Goal: Information Seeking & Learning: Learn about a topic

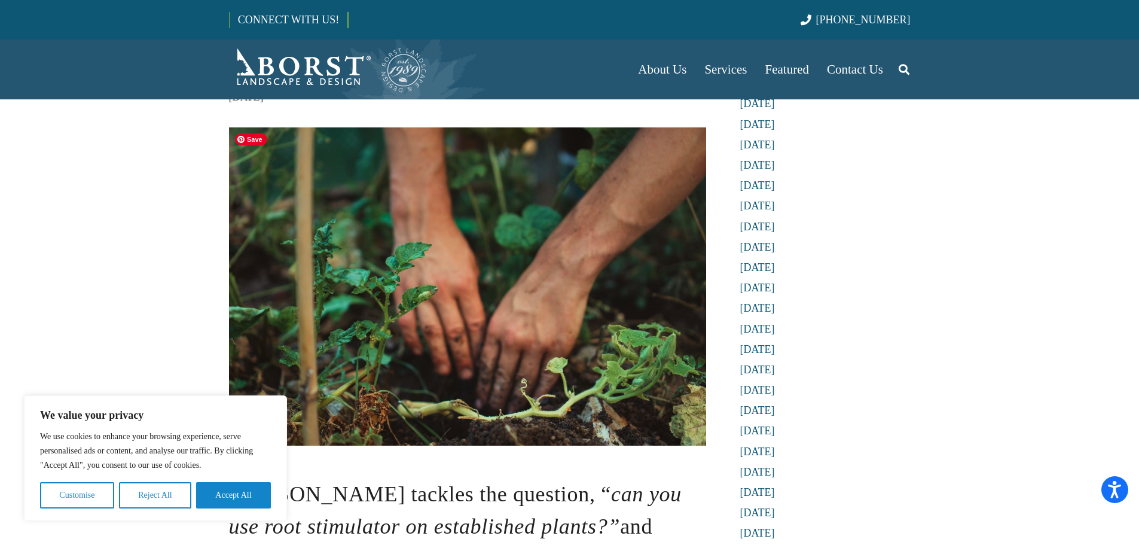
scroll to position [419, 0]
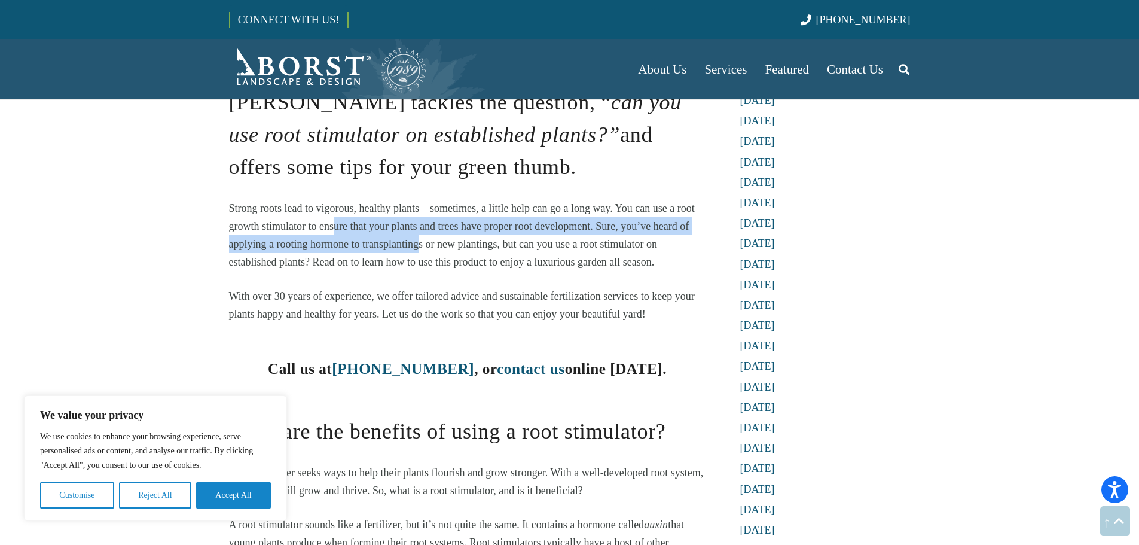
drag, startPoint x: 399, startPoint y: 240, endPoint x: 430, endPoint y: 257, distance: 35.1
click at [428, 254] on p "Strong roots lead to vigorous, healthy plants – sometimes, a little help can go…" at bounding box center [467, 235] width 477 height 72
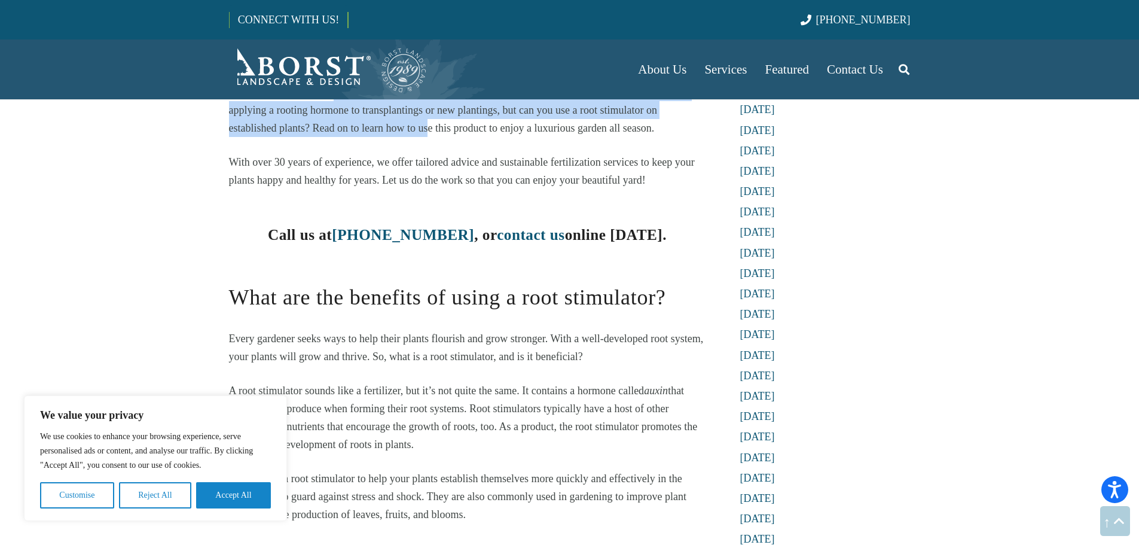
scroll to position [777, 0]
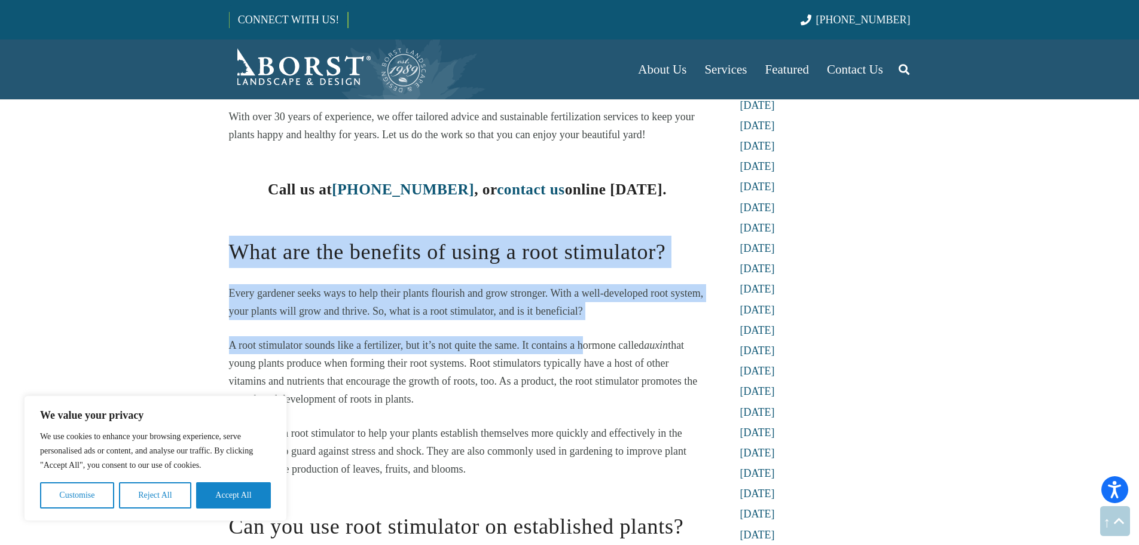
drag, startPoint x: 584, startPoint y: 348, endPoint x: 174, endPoint y: 235, distance: 425.5
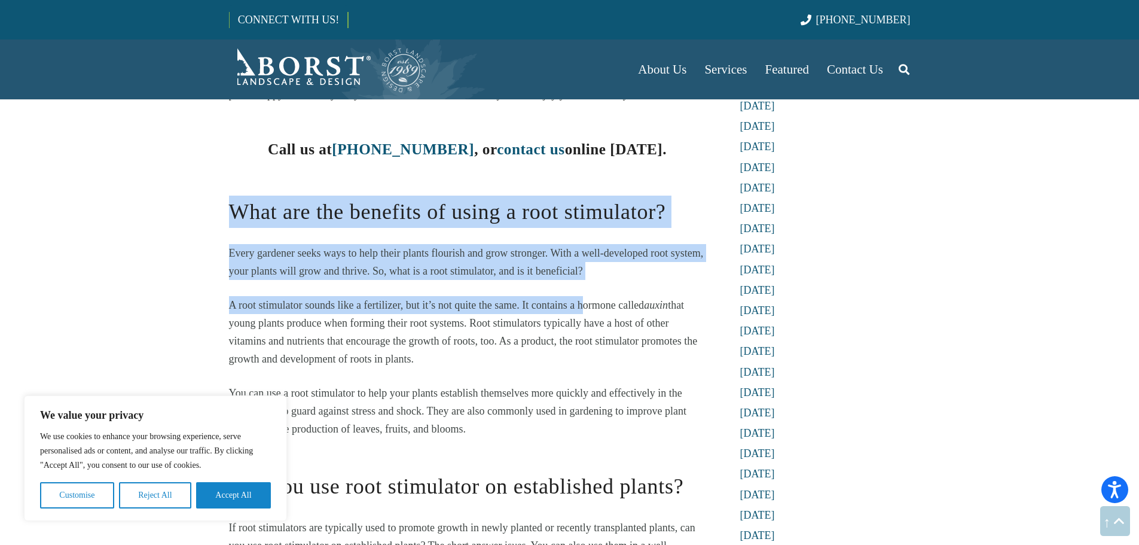
scroll to position [897, 0]
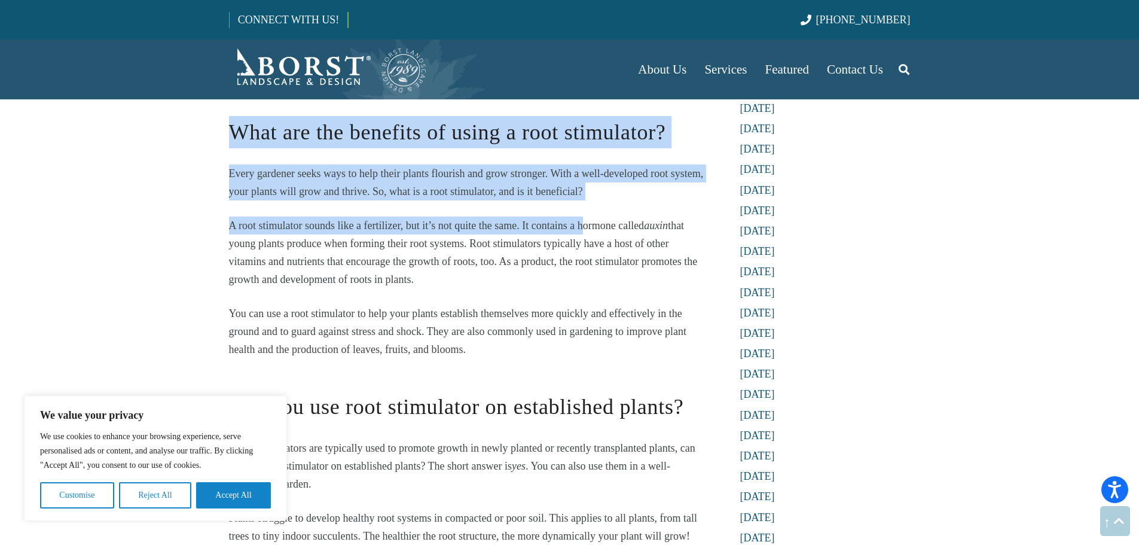
click at [253, 212] on div "[PERSON_NAME] tackles the question, “ can you use root stimulator on establishe…" at bounding box center [467, 308] width 477 height 1743
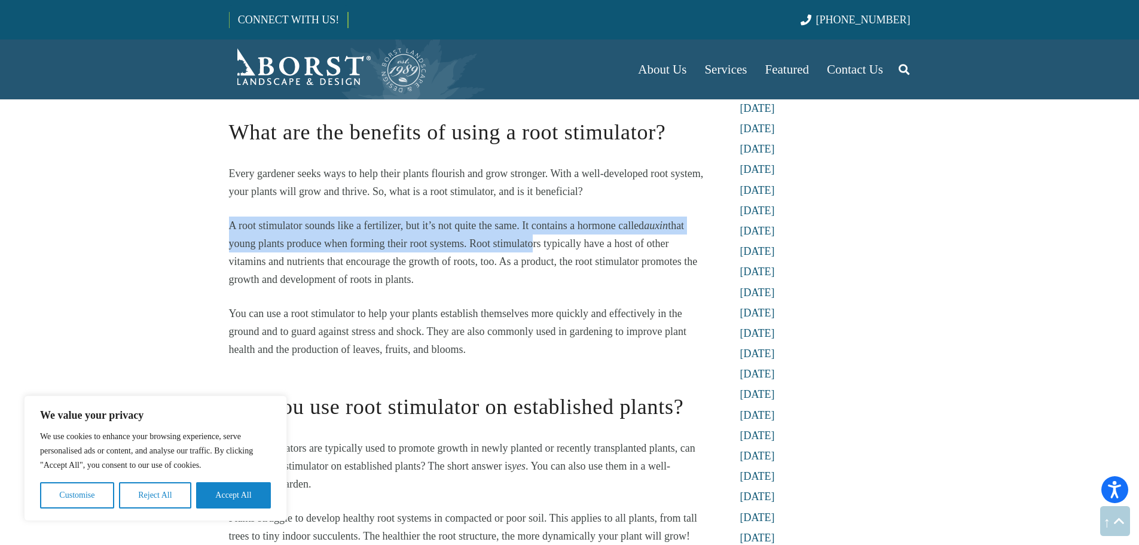
drag, startPoint x: 217, startPoint y: 229, endPoint x: 530, endPoint y: 247, distance: 313.9
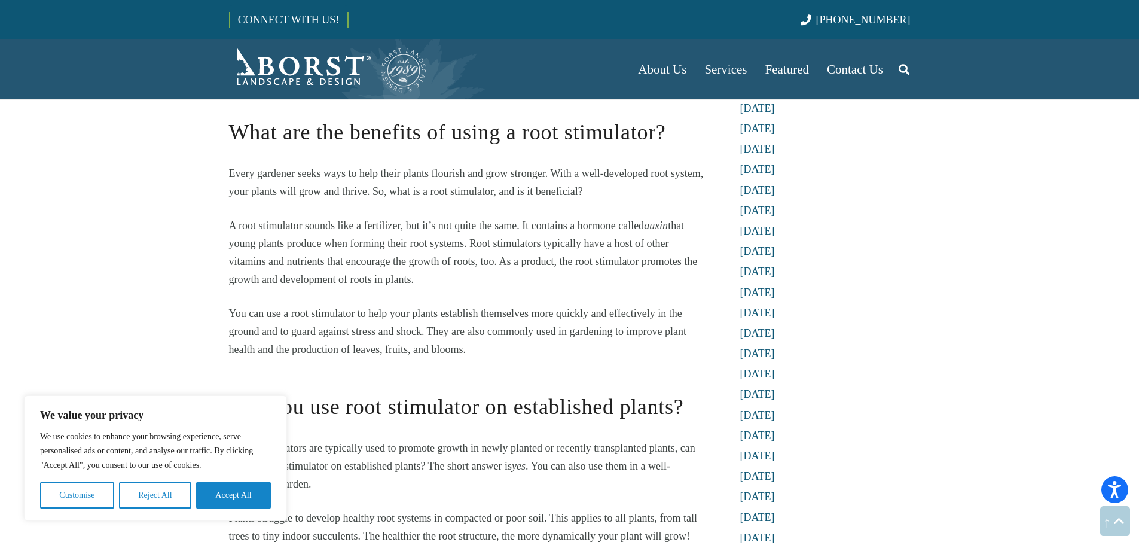
click at [497, 270] on p "A root stimulator sounds like a fertilizer, but it’s not quite the same. It con…" at bounding box center [467, 252] width 477 height 72
drag, startPoint x: 422, startPoint y: 276, endPoint x: 233, endPoint y: 228, distance: 195.5
click at [233, 228] on p "A root stimulator sounds like a fertilizer, but it’s not quite the same. It con…" at bounding box center [467, 252] width 477 height 72
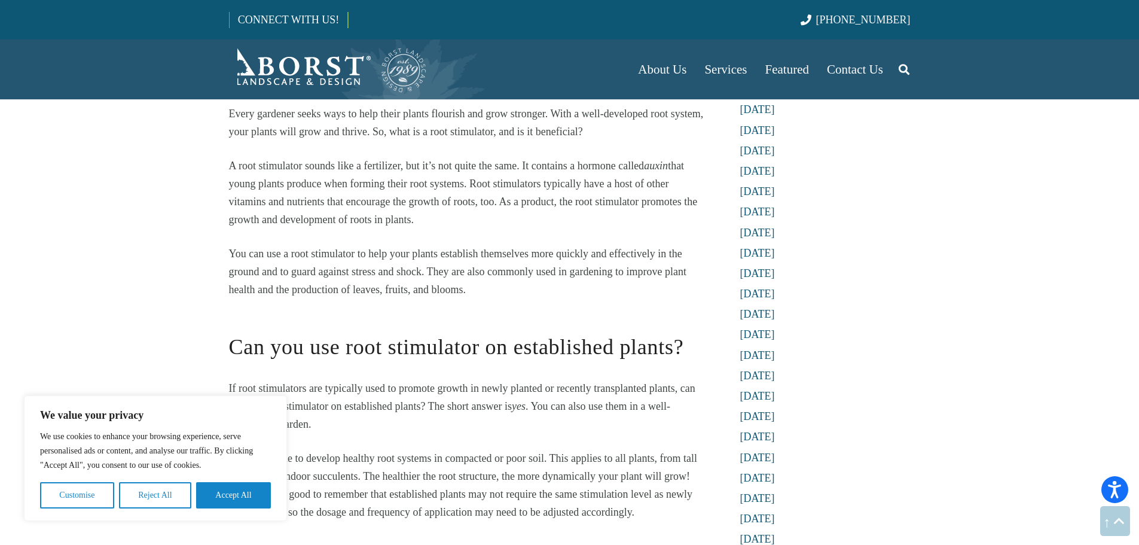
click at [331, 176] on p "A root stimulator sounds like a fertilizer, but it’s not quite the same. It con…" at bounding box center [467, 193] width 477 height 72
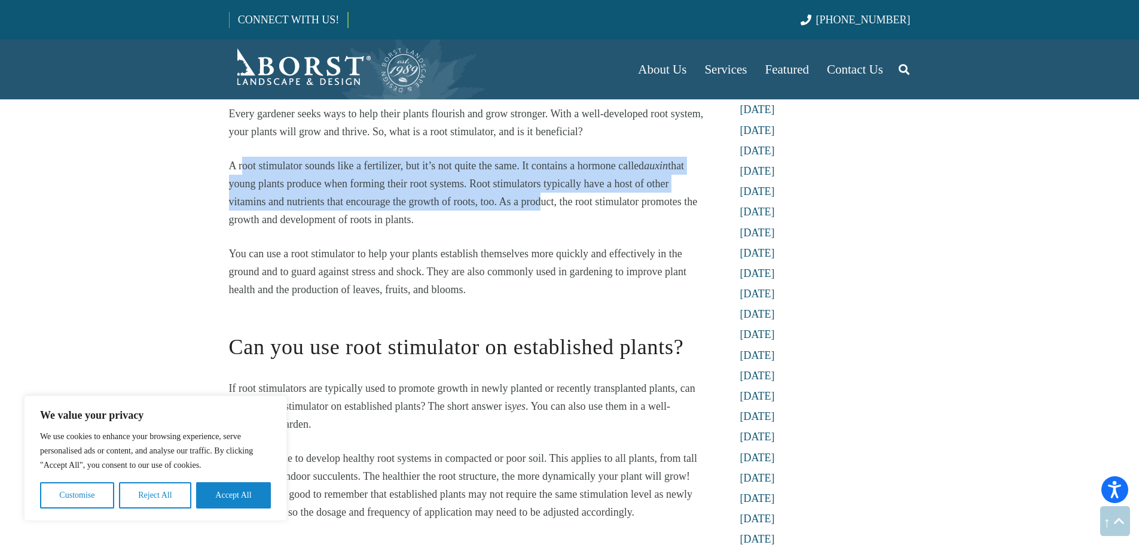
drag, startPoint x: 253, startPoint y: 172, endPoint x: 543, endPoint y: 210, distance: 292.5
click at [543, 210] on p "A root stimulator sounds like a fertilizer, but it’s not quite the same. It con…" at bounding box center [467, 193] width 477 height 72
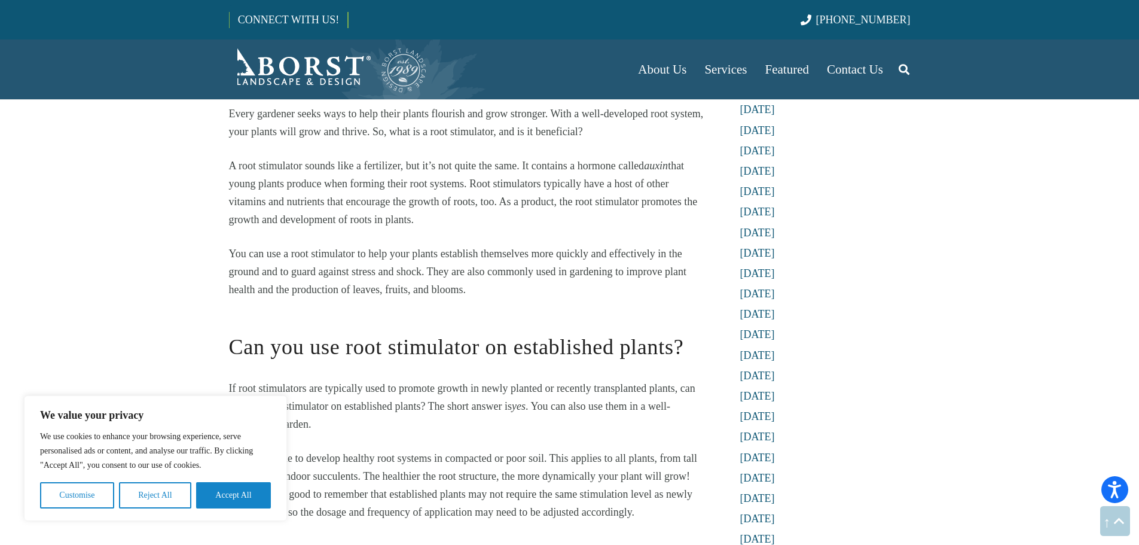
drag, startPoint x: 489, startPoint y: 219, endPoint x: 319, endPoint y: 180, distance: 174.3
click at [328, 182] on p "A root stimulator sounds like a fertilizer, but it’s not quite the same. It con…" at bounding box center [467, 193] width 477 height 72
click at [278, 169] on span "A root stimulator sounds like a fertilizer, but it’s not quite the same. It con…" at bounding box center [437, 166] width 416 height 12
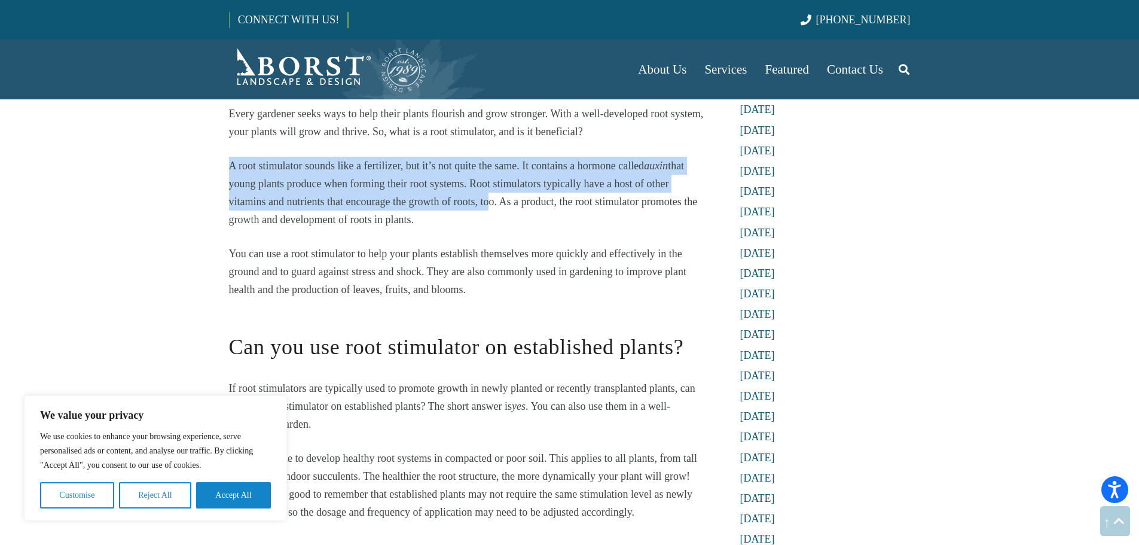
drag, startPoint x: 224, startPoint y: 175, endPoint x: 481, endPoint y: 199, distance: 257.6
click at [453, 210] on p "A root stimulator sounds like a fertilizer, but it’s not quite the same. It con…" at bounding box center [467, 193] width 477 height 72
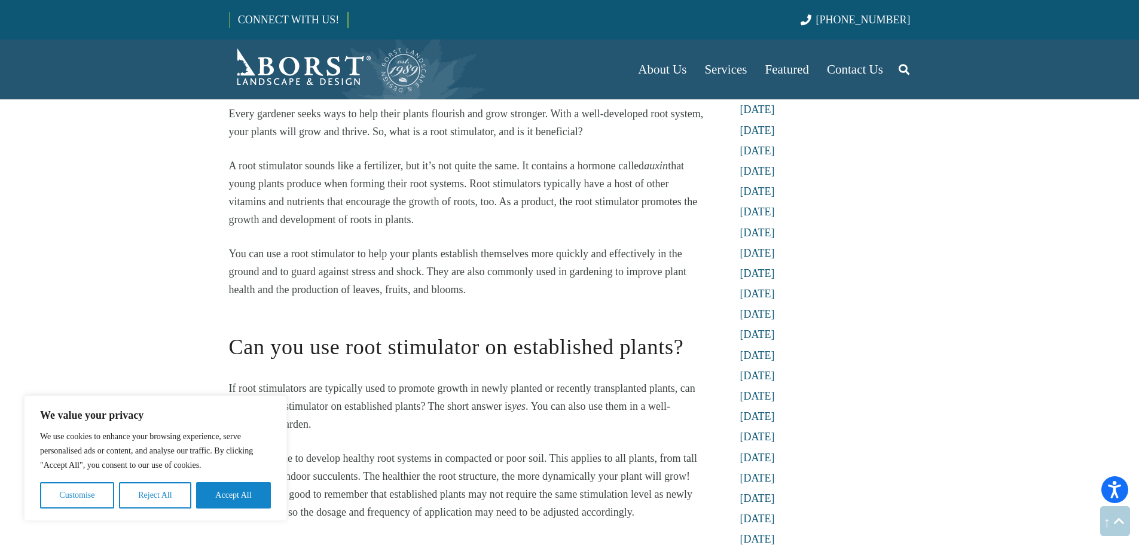
drag, startPoint x: 411, startPoint y: 207, endPoint x: 221, endPoint y: 161, distance: 195.8
click at [221, 161] on div "Ask the Experts: Can You Use Root Stimulator on Established Plants? [DATE] [PER…" at bounding box center [467, 142] width 509 height 1956
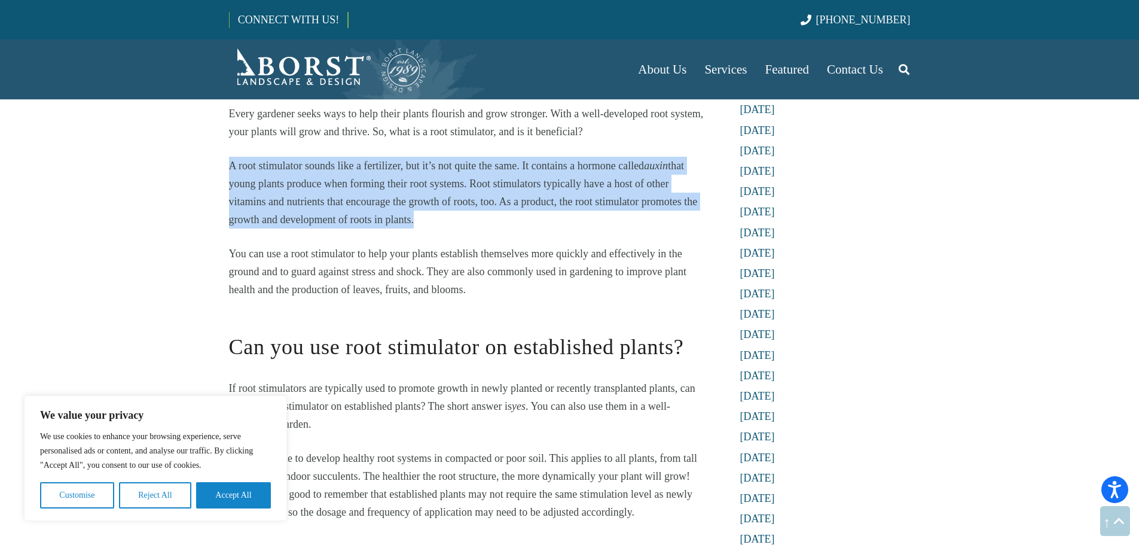
drag, startPoint x: 221, startPoint y: 161, endPoint x: 515, endPoint y: 219, distance: 299.9
click at [515, 219] on div "Ask the Experts: Can You Use Root Stimulator on Established Plants? [DATE] [PER…" at bounding box center [467, 142] width 509 height 1956
click at [502, 217] on p "A root stimulator sounds like a fertilizer, but it’s not quite the same. It con…" at bounding box center [467, 193] width 477 height 72
drag, startPoint x: 396, startPoint y: 220, endPoint x: 228, endPoint y: 174, distance: 174.2
click at [225, 174] on div "Ask the Experts: Can You Use Root Stimulator on Established Plants? [DATE] [PER…" at bounding box center [467, 142] width 509 height 1956
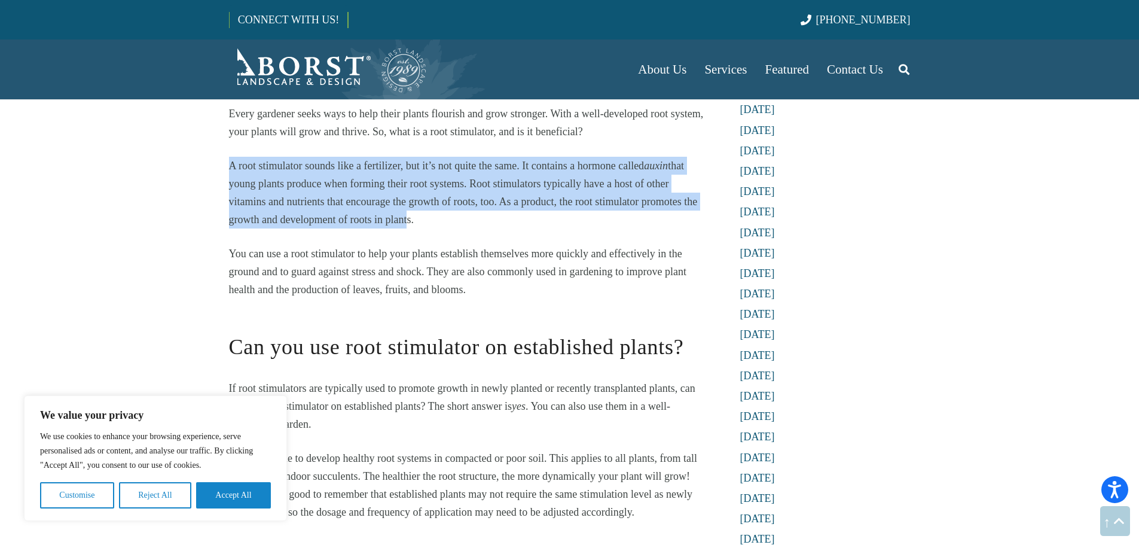
click at [270, 176] on p "A root stimulator sounds like a fertilizer, but it’s not quite the same. It con…" at bounding box center [467, 193] width 477 height 72
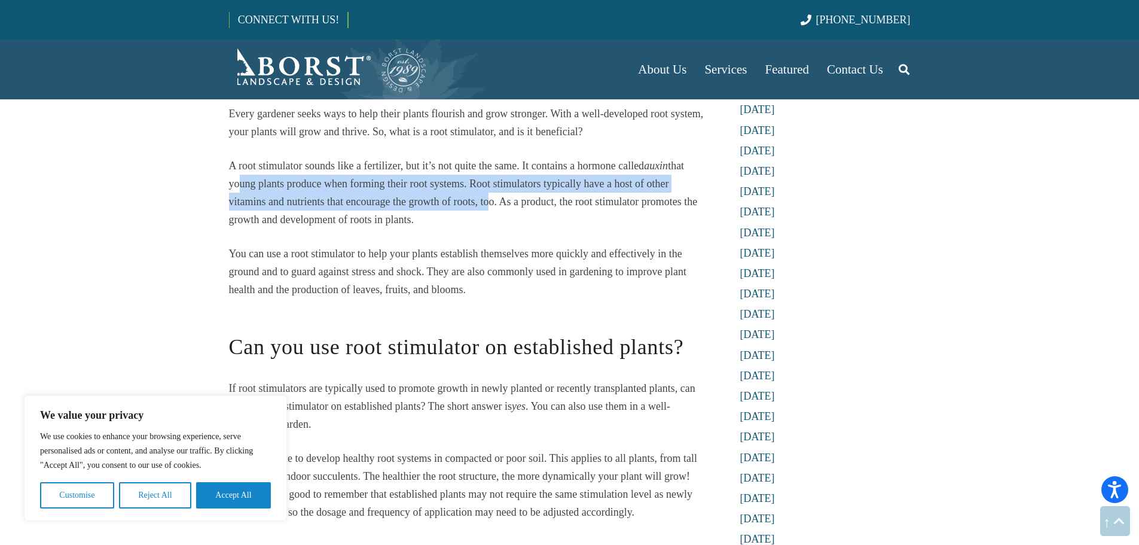
drag, startPoint x: 239, startPoint y: 175, endPoint x: 489, endPoint y: 197, distance: 251.5
click at [489, 197] on p "A root stimulator sounds like a fertilizer, but it’s not quite the same. It con…" at bounding box center [467, 193] width 477 height 72
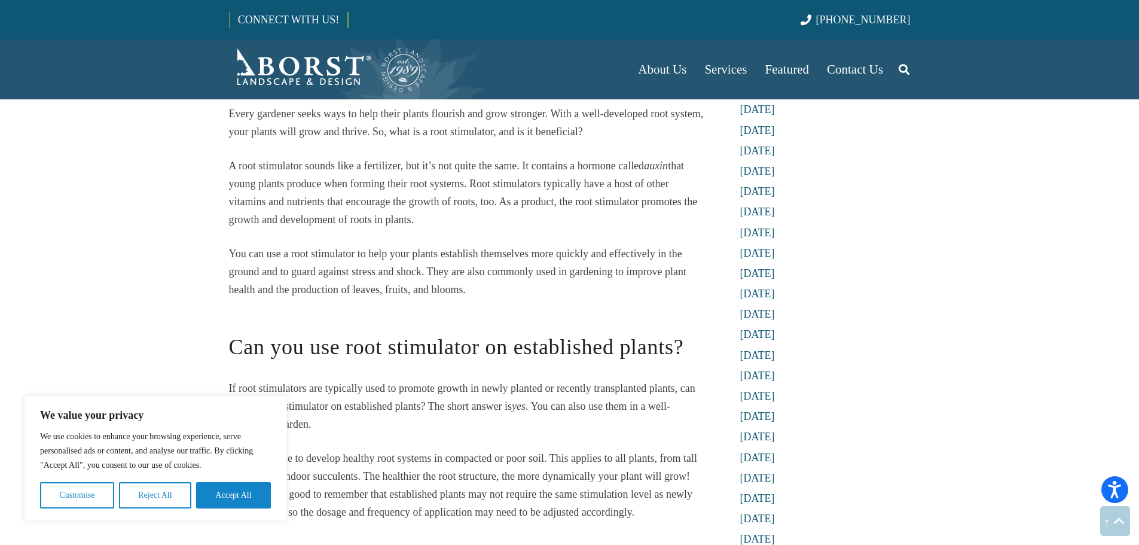
drag, startPoint x: 488, startPoint y: 217, endPoint x: 518, endPoint y: 236, distance: 35.2
click at [487, 216] on p "A root stimulator sounds like a fertilizer, but it’s not quite the same. It con…" at bounding box center [467, 193] width 477 height 72
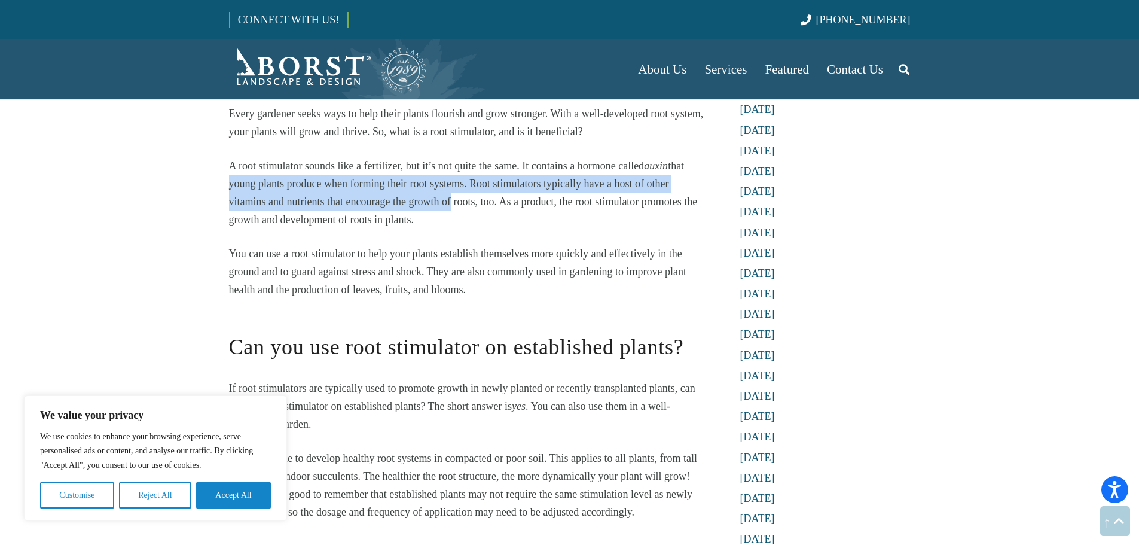
drag, startPoint x: 441, startPoint y: 210, endPoint x: 166, endPoint y: 176, distance: 277.2
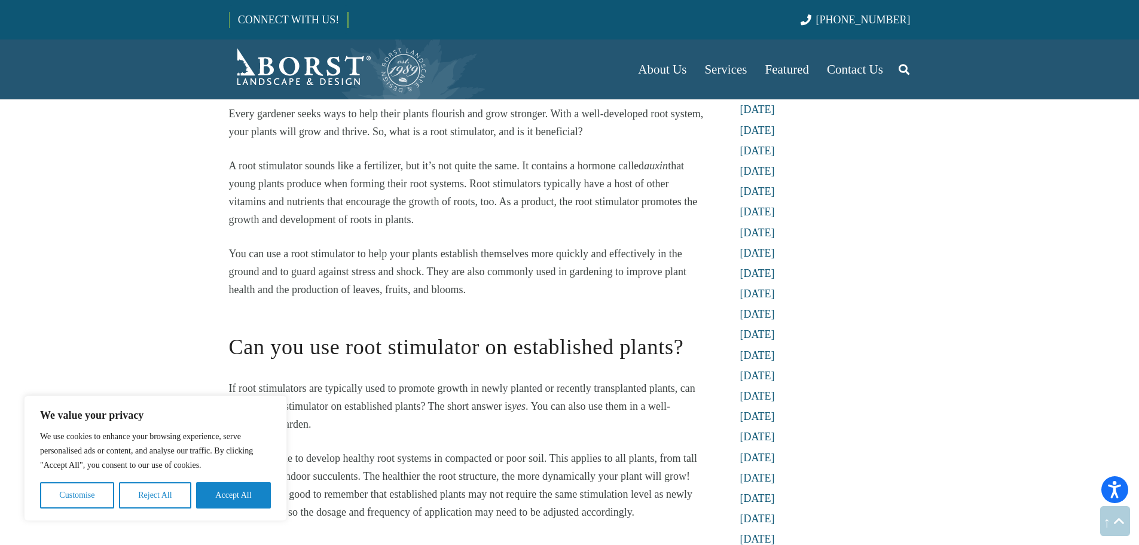
click at [216, 174] on div "Ask the Experts: Can You Use Root Stimulator on Established Plants? [DATE] [PER…" at bounding box center [467, 142] width 509 height 1956
drag, startPoint x: 202, startPoint y: 168, endPoint x: 419, endPoint y: 205, distance: 219.6
click at [419, 205] on span "that young plants produce when forming their root systems. Root stimulators typ…" at bounding box center [463, 193] width 469 height 66
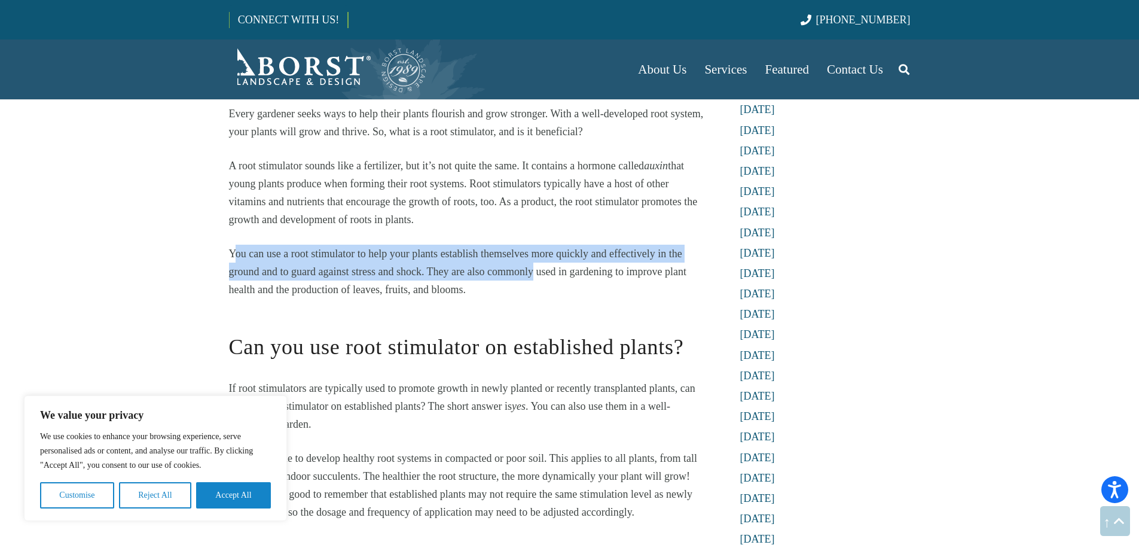
drag, startPoint x: 237, startPoint y: 254, endPoint x: 521, endPoint y: 272, distance: 284.6
click at [529, 271] on span "You can use a root stimulator to help your plants establish themselves more qui…" at bounding box center [458, 272] width 458 height 48
click at [487, 276] on span "You can use a root stimulator to help your plants establish themselves more qui…" at bounding box center [458, 272] width 458 height 48
drag, startPoint x: 492, startPoint y: 283, endPoint x: 230, endPoint y: 243, distance: 264.5
click at [230, 243] on div "[PERSON_NAME] tackles the question, “ can you use root stimulator on establishe…" at bounding box center [467, 248] width 477 height 1743
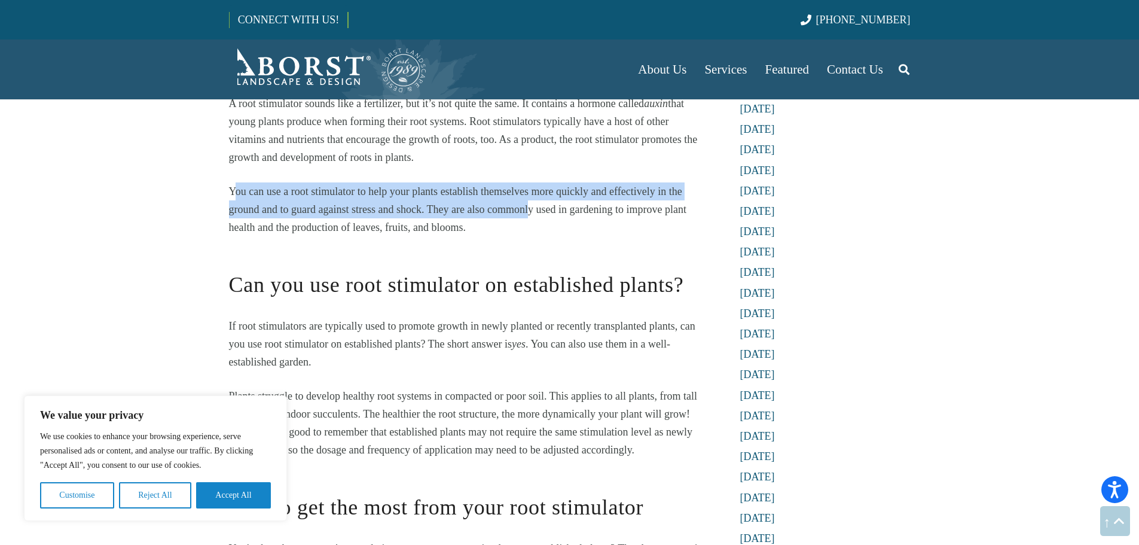
scroll to position [1076, 0]
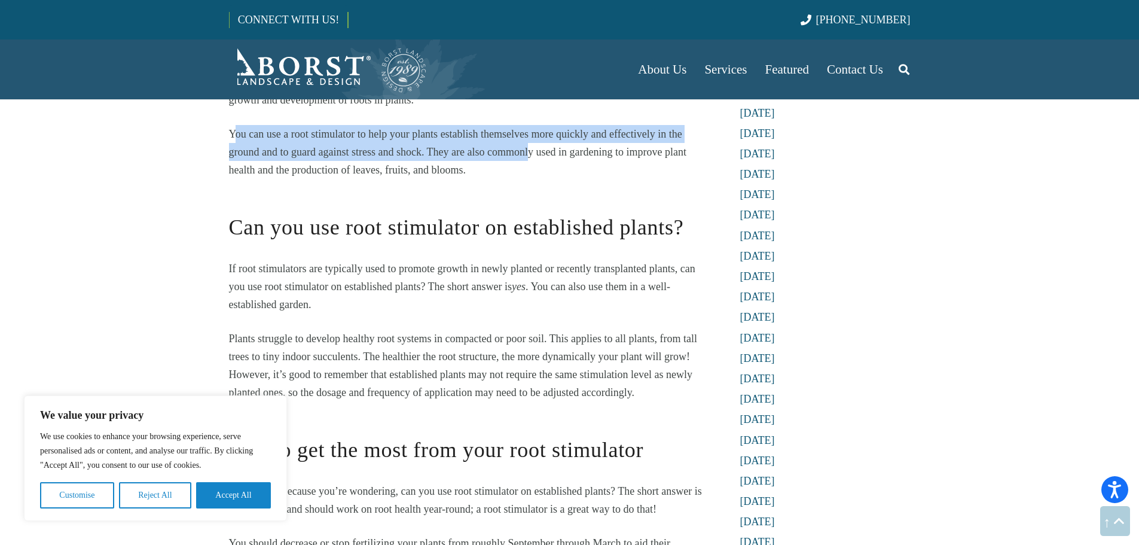
click at [334, 161] on p "You can use a root stimulator to help your plants establish themselves more qui…" at bounding box center [467, 152] width 477 height 54
drag, startPoint x: 236, startPoint y: 141, endPoint x: 489, endPoint y: 150, distance: 253.1
click at [489, 150] on p "You can use a root stimulator to help your plants establish themselves more qui…" at bounding box center [467, 152] width 477 height 54
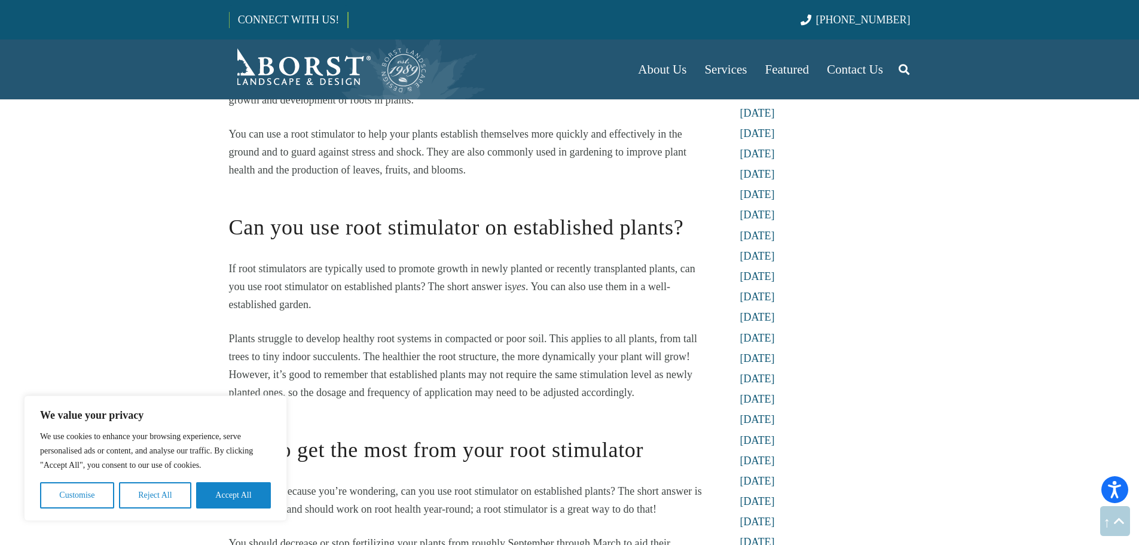
click at [508, 162] on p "You can use a root stimulator to help your plants establish themselves more qui…" at bounding box center [467, 152] width 477 height 54
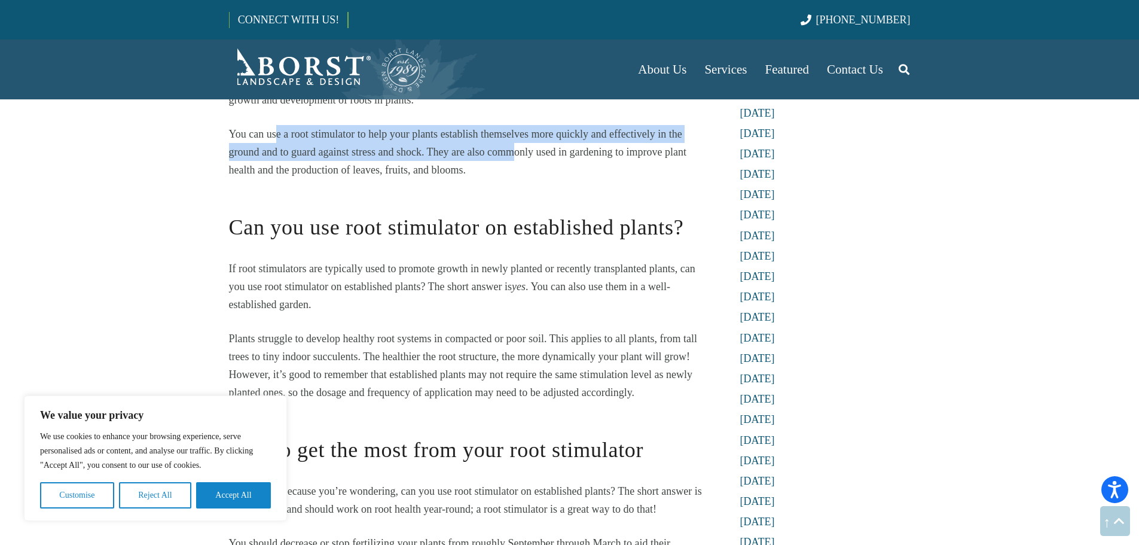
drag, startPoint x: 509, startPoint y: 157, endPoint x: 277, endPoint y: 136, distance: 232.4
click at [277, 136] on span "You can use a root stimulator to help your plants establish themselves more qui…" at bounding box center [458, 152] width 458 height 48
click at [302, 139] on span "You can use a root stimulator to help your plants establish themselves more qui…" at bounding box center [458, 152] width 458 height 48
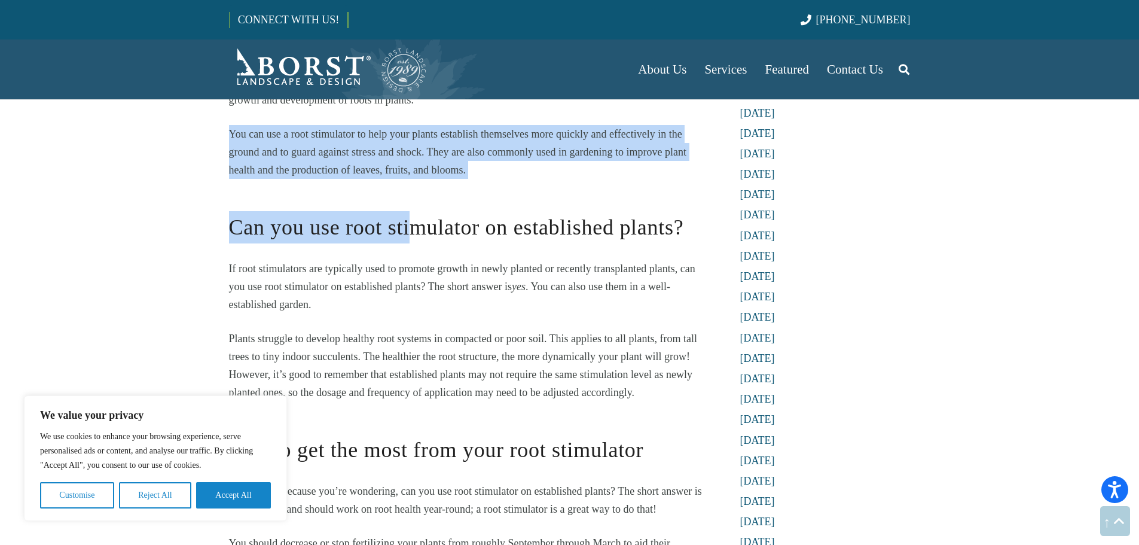
drag, startPoint x: 230, startPoint y: 136, endPoint x: 420, endPoint y: 202, distance: 200.5
click at [419, 191] on div "[PERSON_NAME] tackles the question, “ can you use root stimulator on establishe…" at bounding box center [467, 128] width 477 height 1743
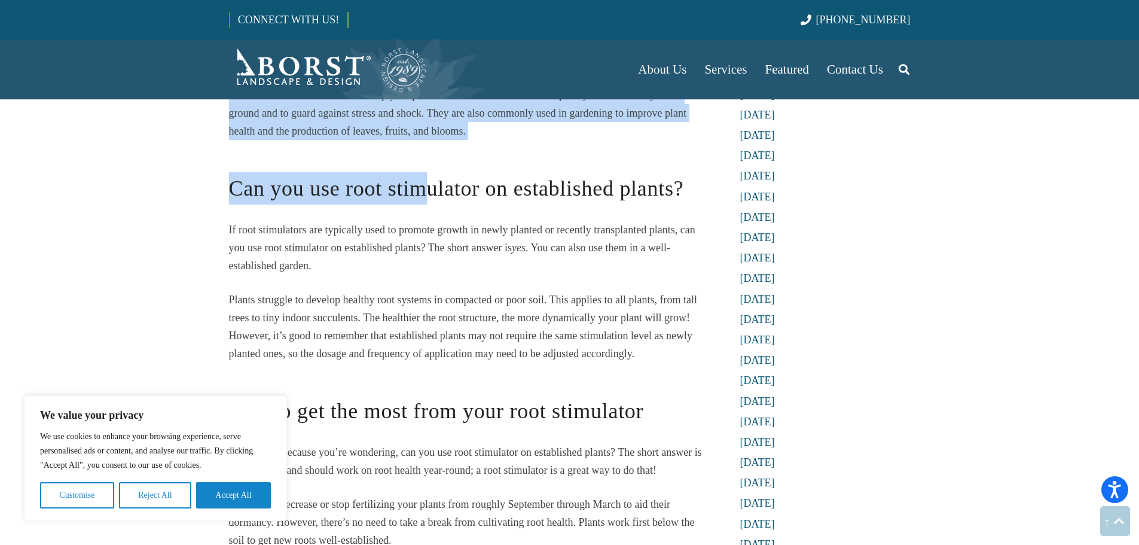
scroll to position [1136, 0]
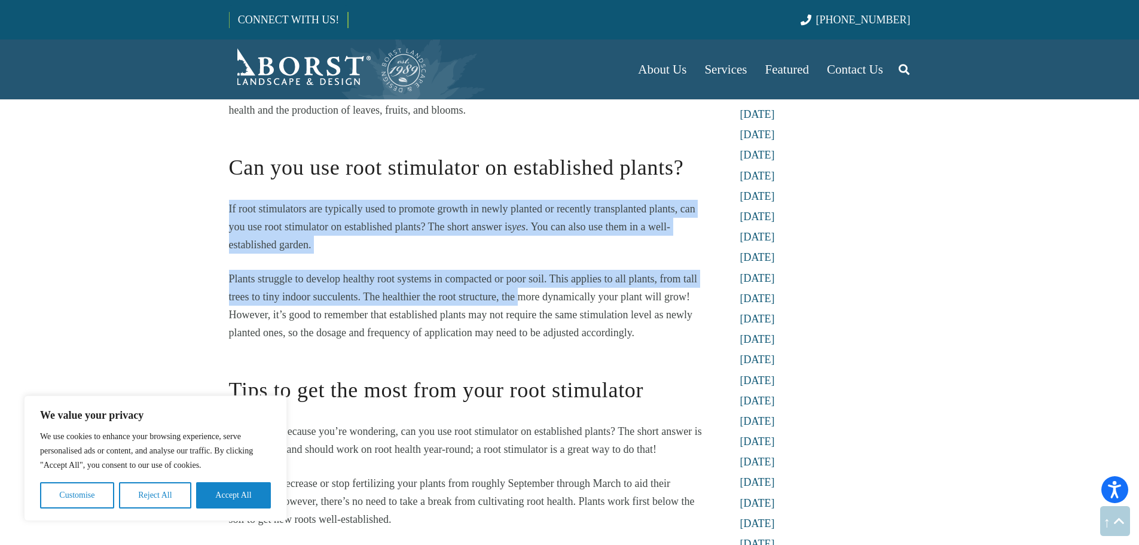
drag, startPoint x: 517, startPoint y: 288, endPoint x: 211, endPoint y: 204, distance: 316.8
click at [282, 201] on p "If root stimulators are typically used to promote growth in newly planted or re…" at bounding box center [467, 227] width 477 height 54
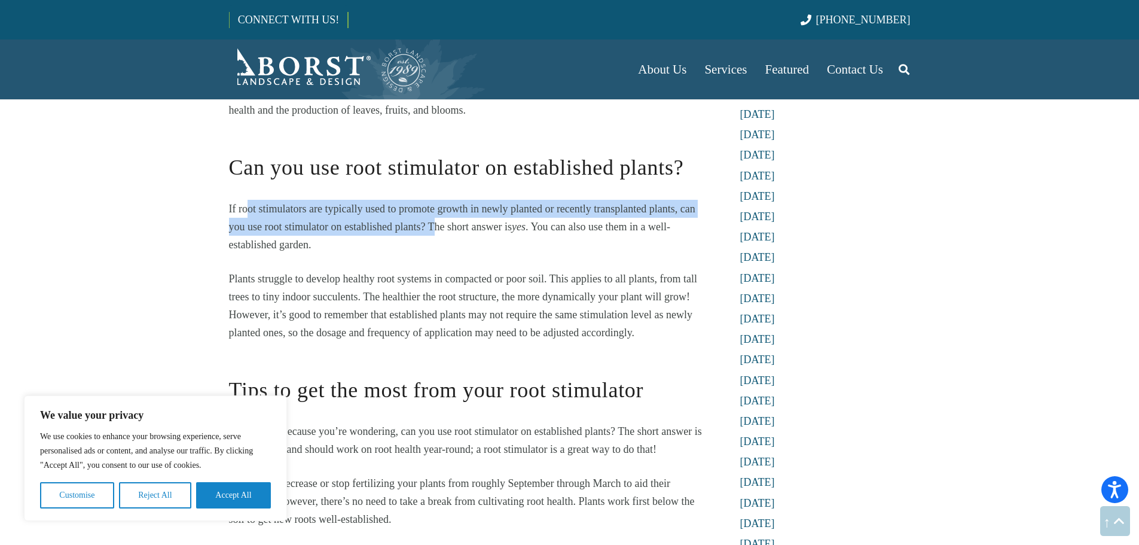
drag, startPoint x: 304, startPoint y: 213, endPoint x: 436, endPoint y: 234, distance: 133.1
click at [436, 234] on p "If root stimulators are typically used to promote growth in newly planted or re…" at bounding box center [467, 227] width 477 height 54
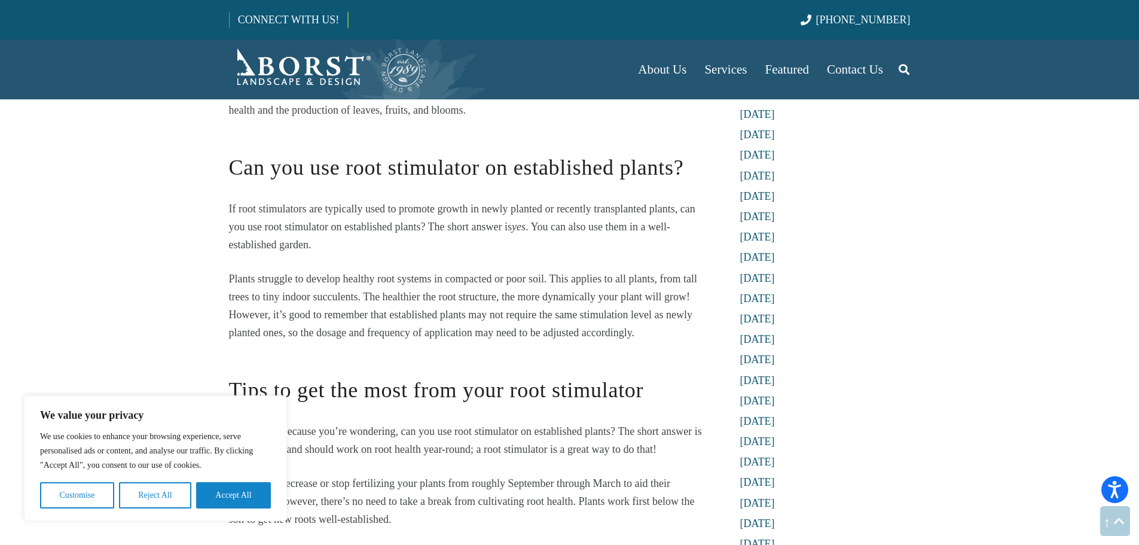
click at [405, 240] on p "If root stimulators are typically used to promote growth in newly planted or re…" at bounding box center [467, 227] width 477 height 54
drag, startPoint x: 402, startPoint y: 245, endPoint x: 211, endPoint y: 216, distance: 192.8
click at [231, 213] on span "If root stimulators are typically used to promote growth in newly planted or re…" at bounding box center [462, 218] width 466 height 30
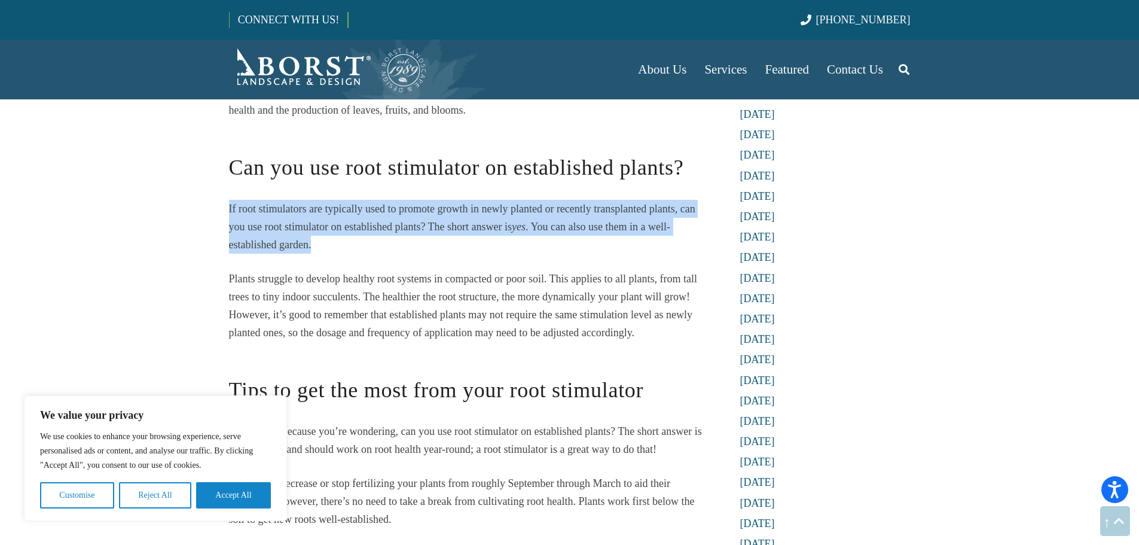
drag, startPoint x: 231, startPoint y: 213, endPoint x: 478, endPoint y: 239, distance: 248.4
click at [478, 239] on p "If root stimulators are typically used to promote growth in newly planted or re…" at bounding box center [467, 227] width 477 height 54
drag, startPoint x: 382, startPoint y: 246, endPoint x: 145, endPoint y: 204, distance: 240.6
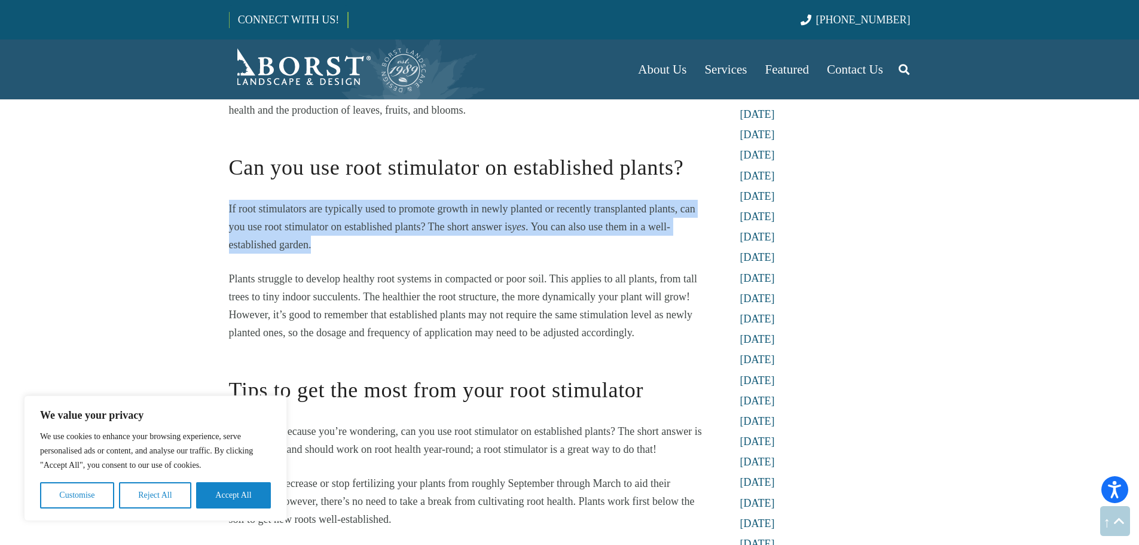
click at [432, 236] on p "If root stimulators are typically used to promote growth in newly planted or re…" at bounding box center [467, 227] width 477 height 54
drag, startPoint x: 334, startPoint y: 231, endPoint x: 531, endPoint y: 249, distance: 198.2
click at [531, 249] on p "If root stimulators are typically used to promote growth in newly planted or re…" at bounding box center [467, 227] width 477 height 54
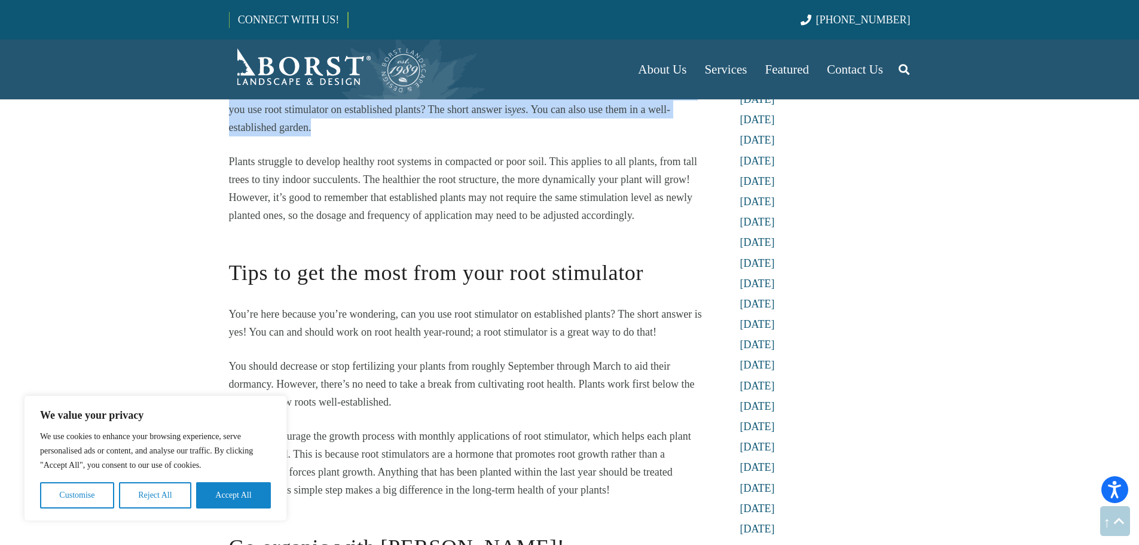
scroll to position [1256, 0]
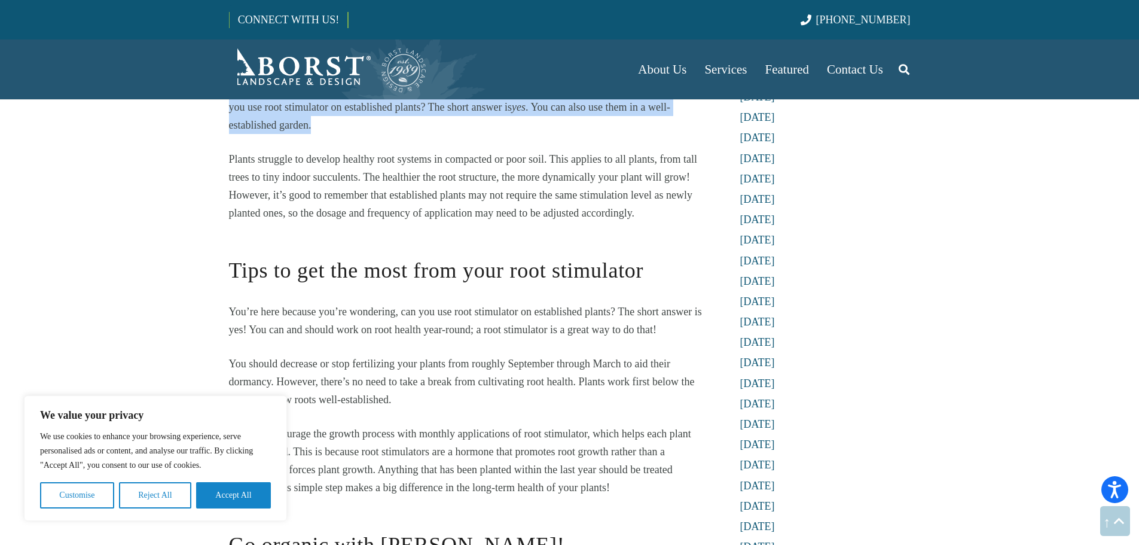
drag, startPoint x: 652, startPoint y: 217, endPoint x: 218, endPoint y: 161, distance: 437.8
drag, startPoint x: 228, startPoint y: 154, endPoint x: 642, endPoint y: 206, distance: 417.0
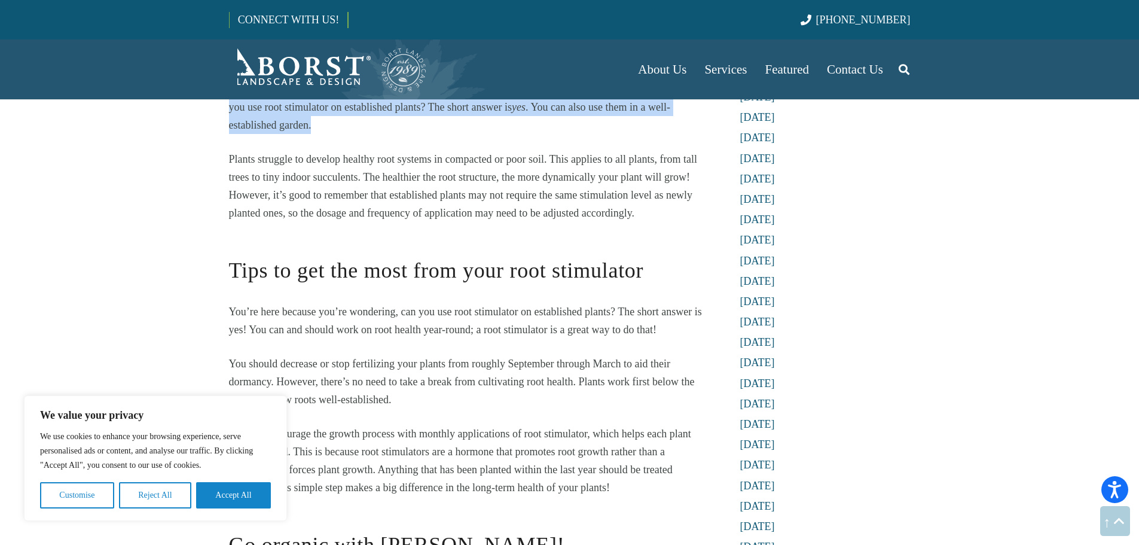
click at [641, 204] on p "Plants struggle to develop healthy root systems in compacted or poor soil. This…" at bounding box center [467, 186] width 477 height 72
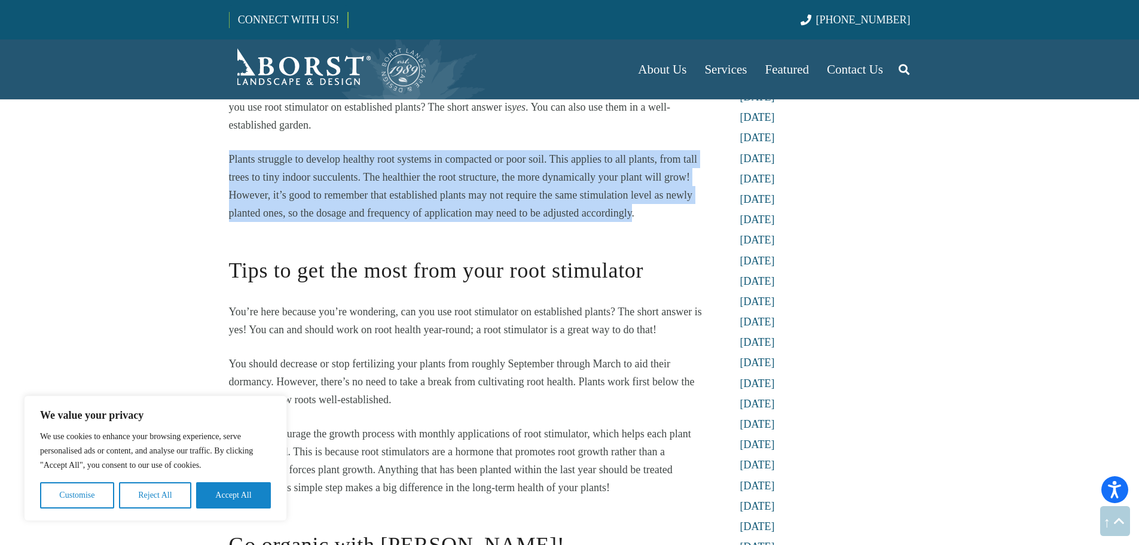
drag, startPoint x: 633, startPoint y: 214, endPoint x: 202, endPoint y: 154, distance: 435.3
click at [562, 183] on p "Plants struggle to develop healthy root systems in compacted or poor soil. This…" at bounding box center [467, 186] width 477 height 72
drag, startPoint x: 242, startPoint y: 149, endPoint x: 675, endPoint y: 208, distance: 437.5
click at [675, 208] on p "Plants struggle to develop healthy root systems in compacted or poor soil. This…" at bounding box center [467, 186] width 477 height 72
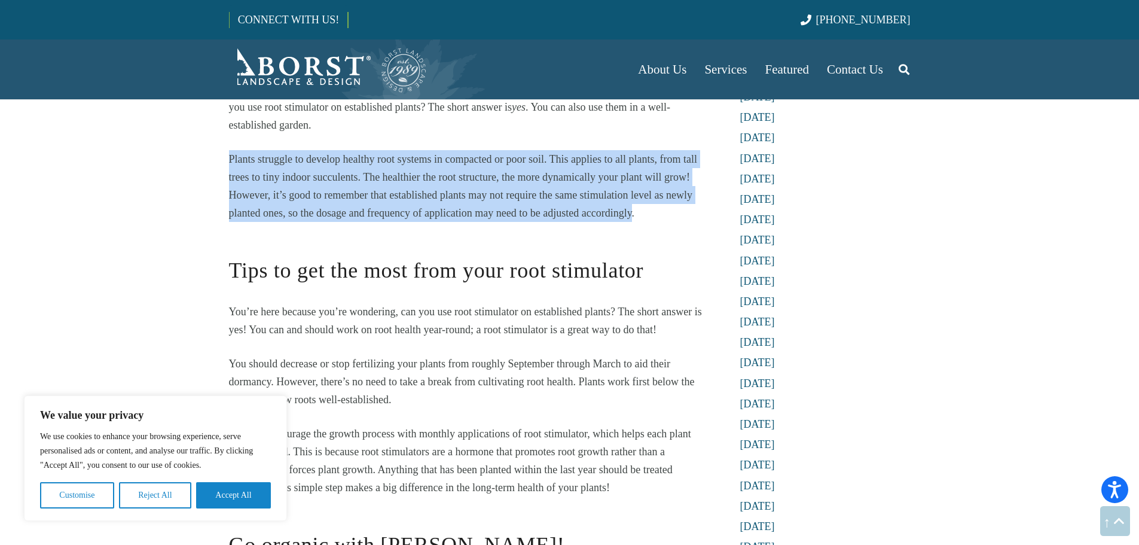
click at [670, 207] on p "Plants struggle to develop healthy root systems in compacted or poor soil. This…" at bounding box center [467, 186] width 477 height 72
drag, startPoint x: 592, startPoint y: 206, endPoint x: 164, endPoint y: 151, distance: 431.1
click at [441, 188] on p "Plants struggle to develop healthy root systems in compacted or poor soil. This…" at bounding box center [467, 186] width 477 height 72
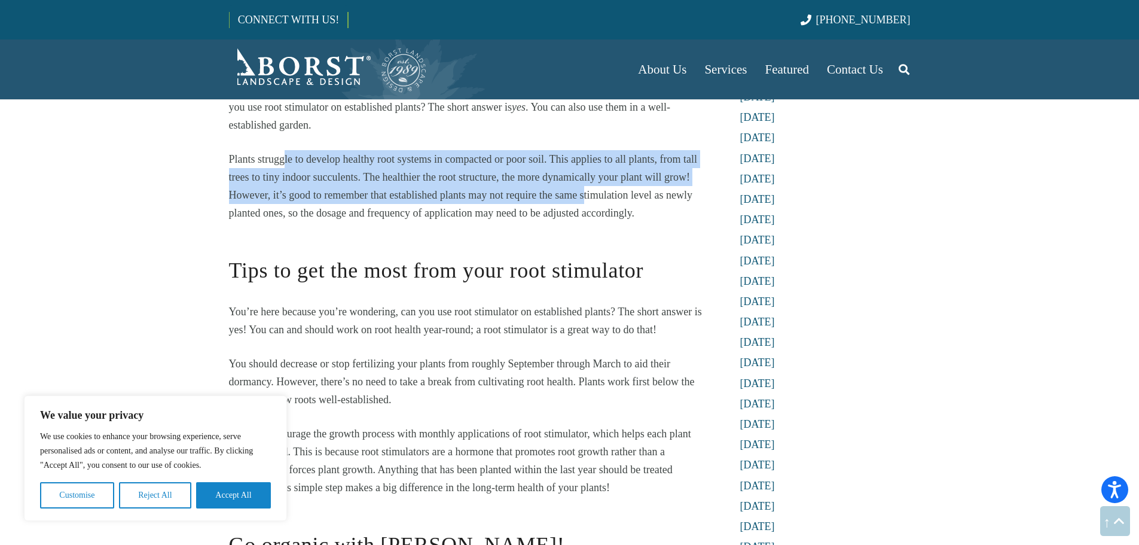
drag
click at [592, 199] on span "Plants struggle to develop healthy root systems in compacted or poor soil. This…" at bounding box center [463, 186] width 469 height 66
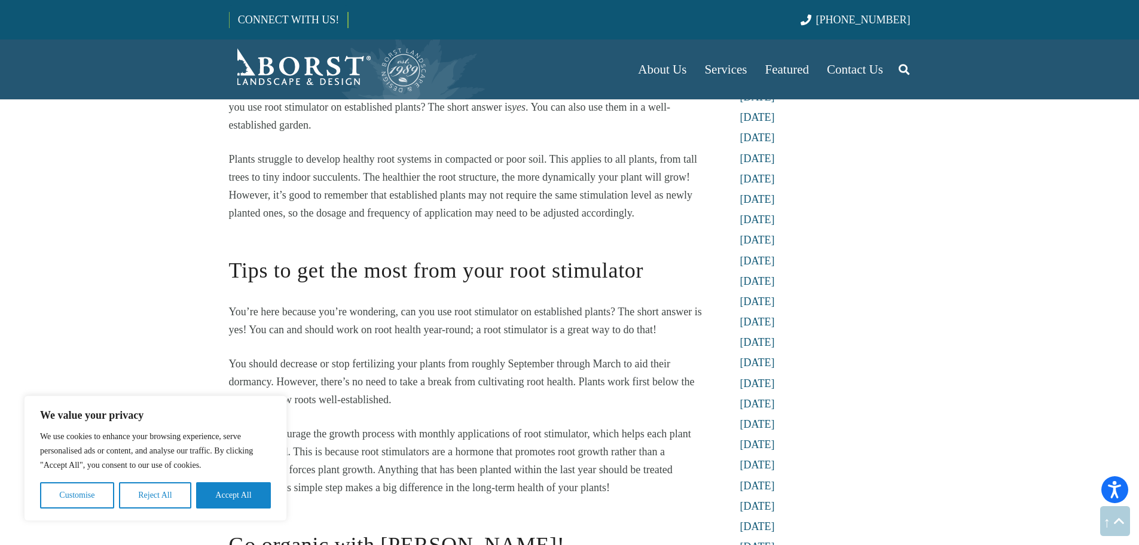
click at [658, 207] on p "Plants struggle to develop healthy root systems in compacted or poor soil. This…" at bounding box center [467, 186] width 477 height 72
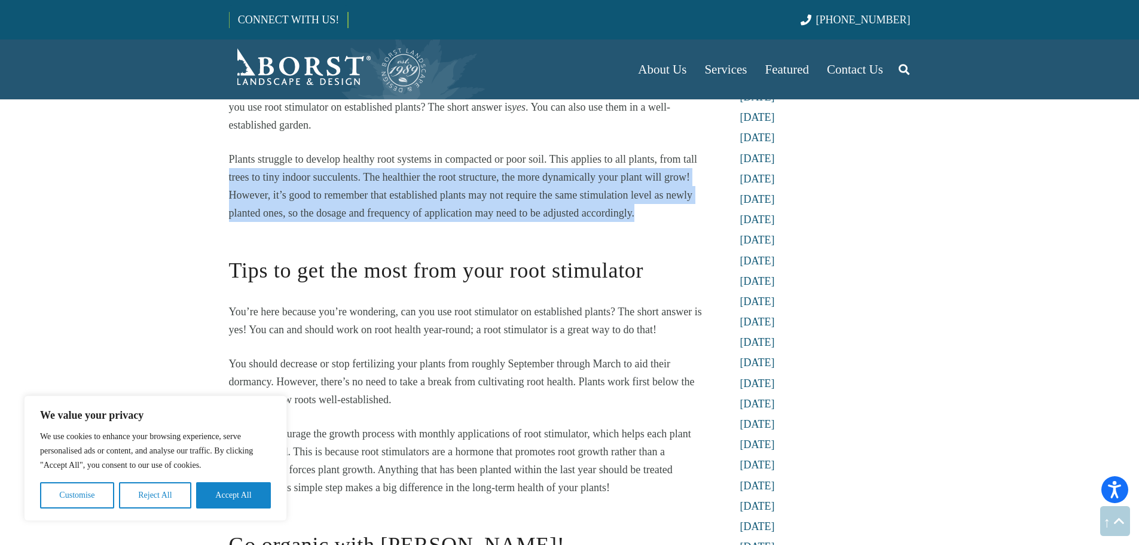
click at [229, 174] on p "Plants struggle to develop healthy root systems in compacted or poor soil. This…" at bounding box center [467, 186] width 477 height 72
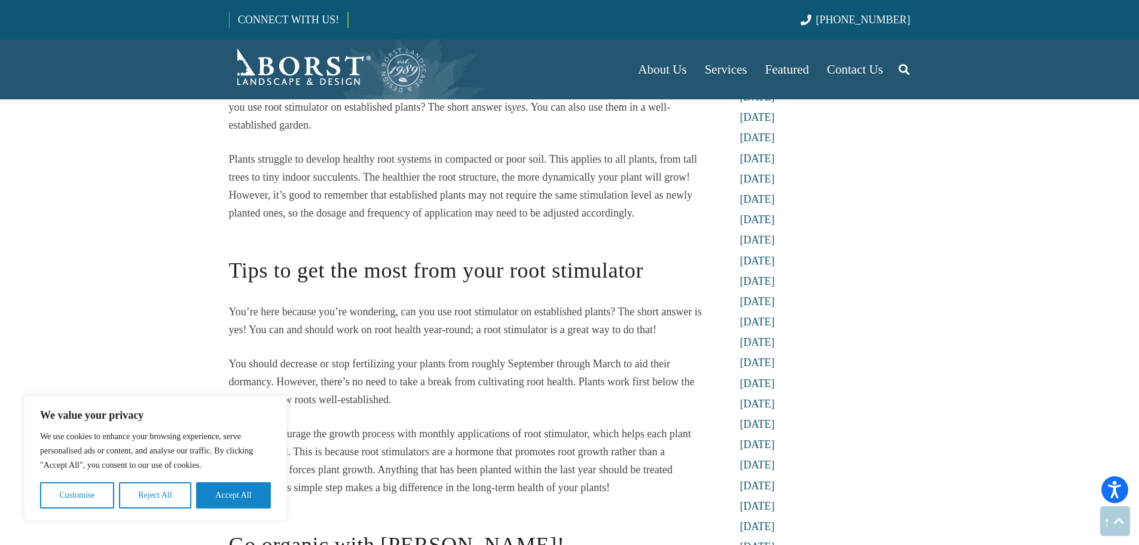
click at [238, 164] on span "Plants struggle to develop healthy root systems in compacted or poor soil. This…" at bounding box center [463, 186] width 469 height 66
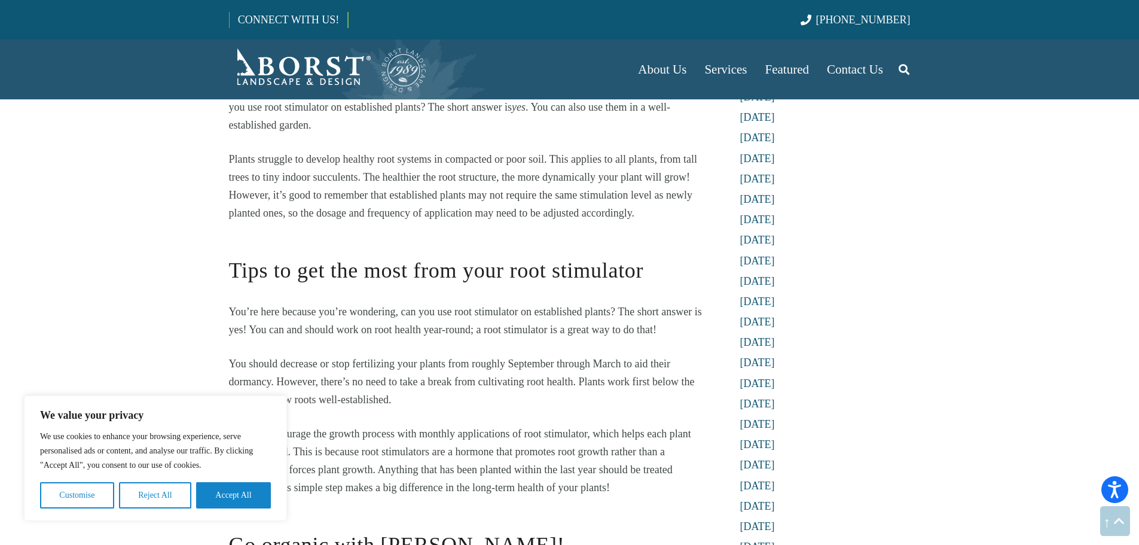
click at [548, 202] on p "Plants struggle to develop healthy root systems in compacted or poor soil. This…" at bounding box center [467, 186] width 477 height 72
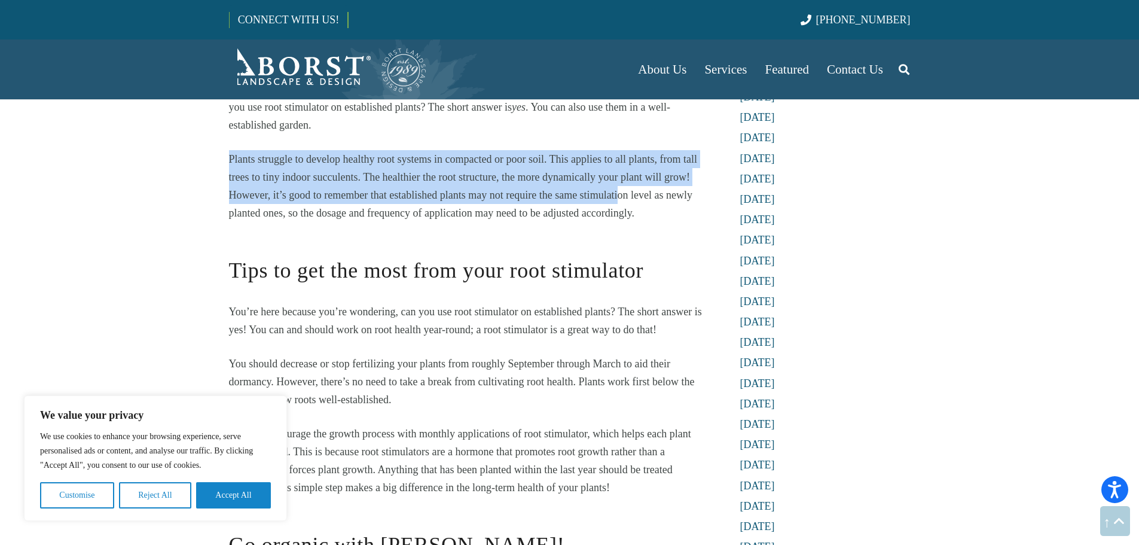
click at [307, 166] on p "Plants struggle to develop healthy root systems in compacted or poor soil. This…" at bounding box center [467, 186] width 477 height 72
click at [657, 212] on p "Plants struggle to develop healthy root systems in compacted or poor soil. This…" at bounding box center [467, 186] width 477 height 72
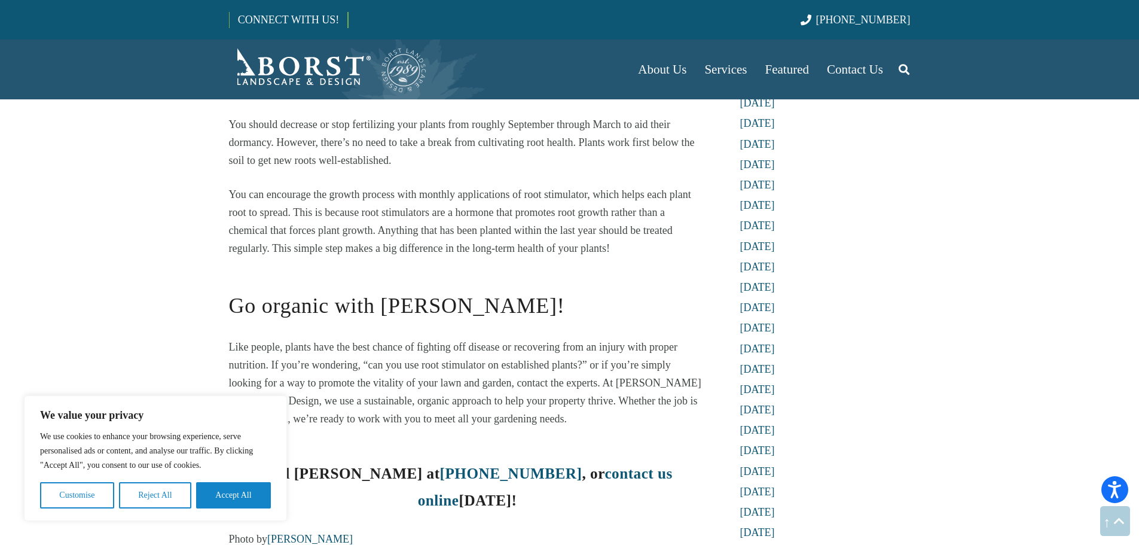
scroll to position [1615, 0]
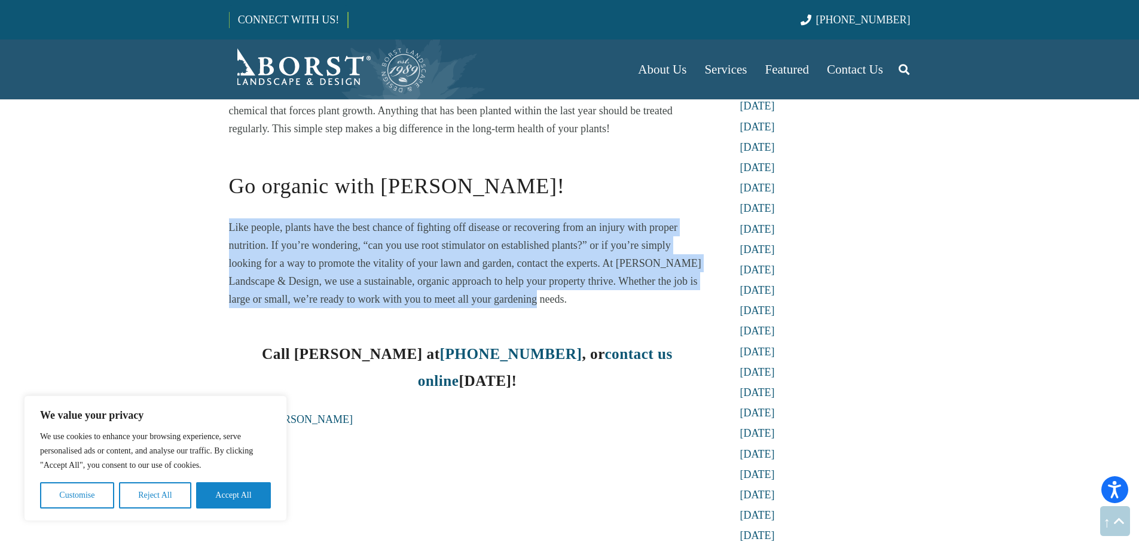
click at [559, 290] on p "Like people, plants have the best chance of fighting off disease or recovering …" at bounding box center [467, 263] width 477 height 90
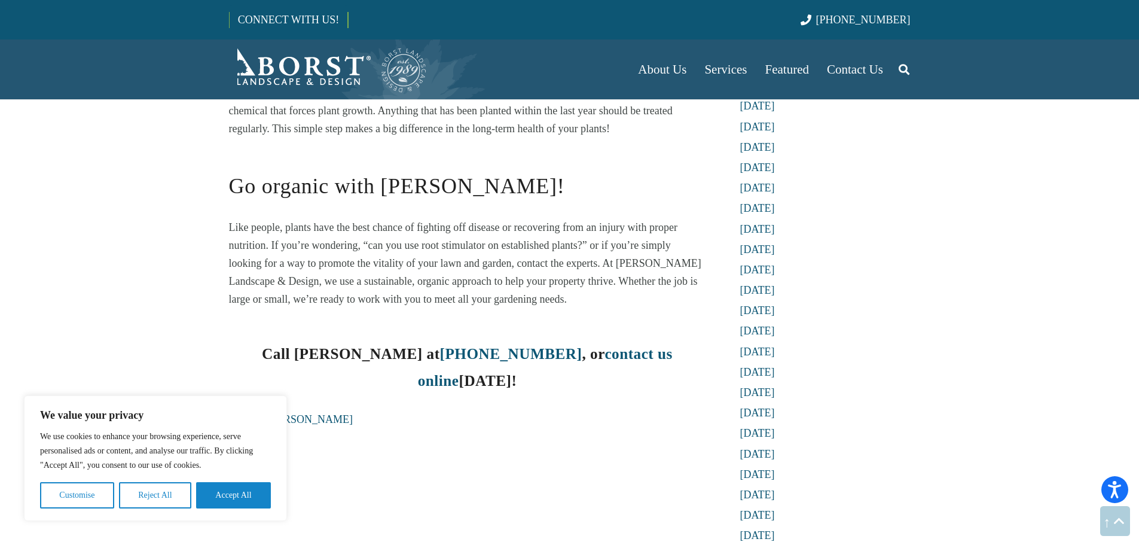
click at [576, 292] on p "Like people, plants have the best chance of fighting off disease or recovering …" at bounding box center [467, 263] width 477 height 90
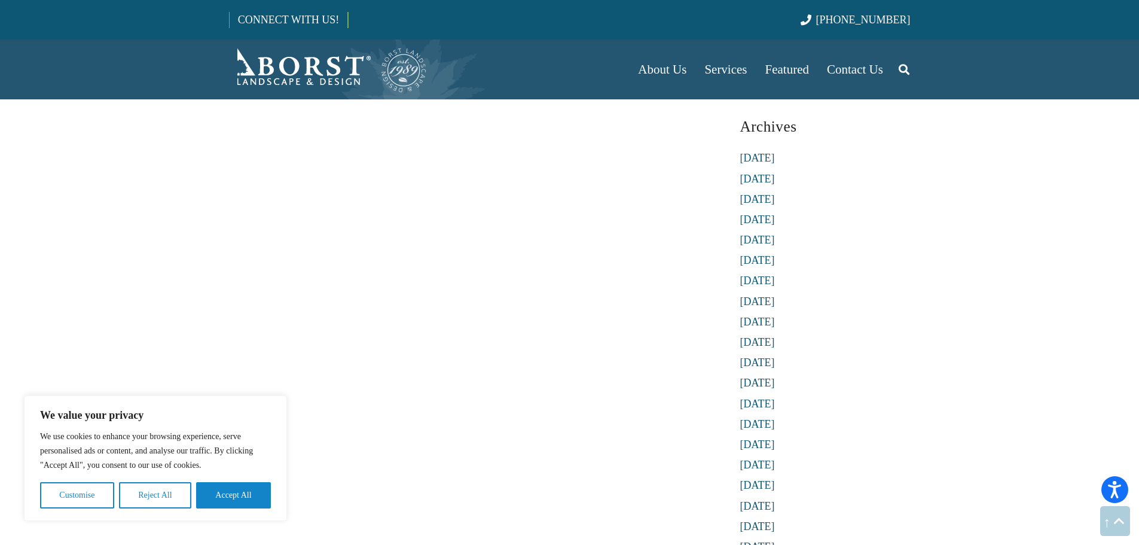
scroll to position [3109, 0]
